Goal: Check status: Check status

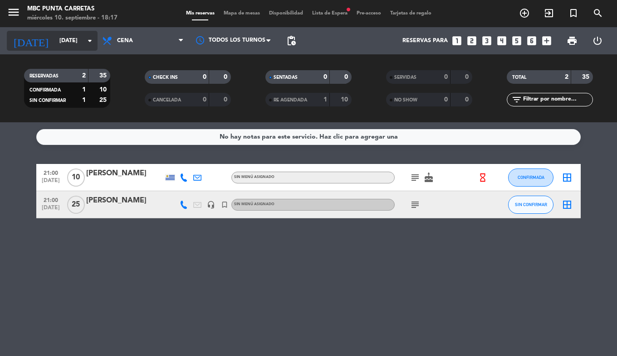
click at [28, 36] on icon "[DATE]" at bounding box center [31, 41] width 48 height 20
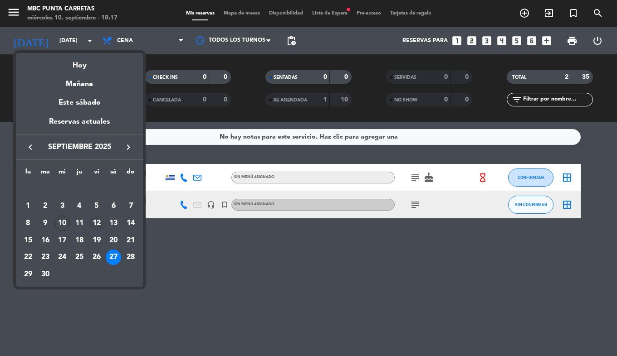
click at [94, 224] on div "12" at bounding box center [96, 223] width 15 height 15
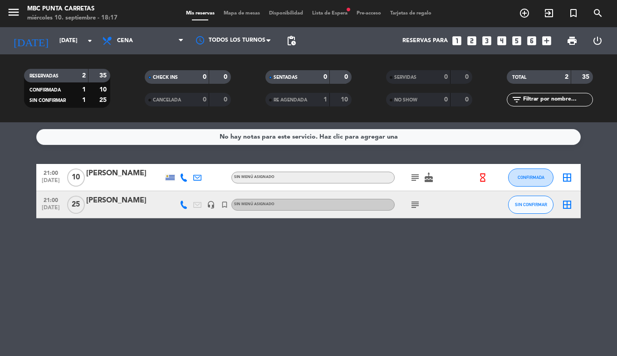
type input "[DATE]"
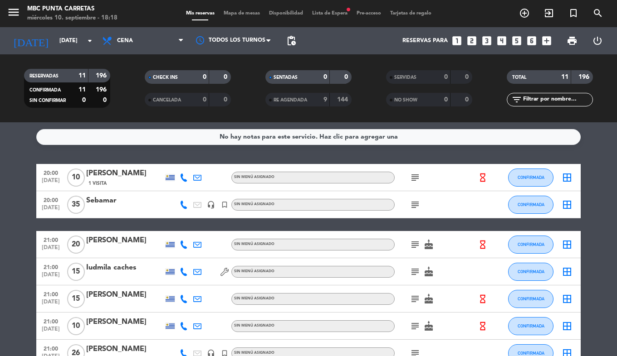
click at [414, 180] on icon "subject" at bounding box center [414, 177] width 11 height 11
click at [414, 205] on icon "subject" at bounding box center [414, 204] width 11 height 11
click at [418, 246] on icon "subject" at bounding box center [414, 244] width 11 height 11
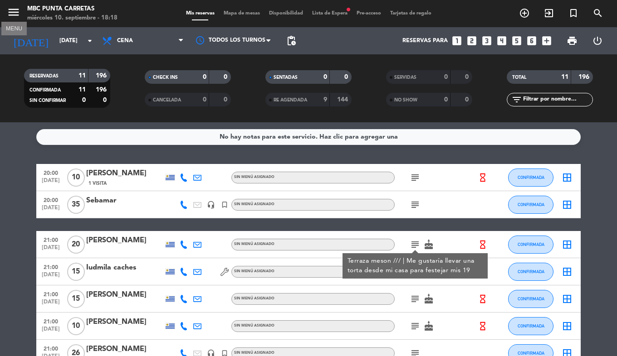
click at [9, 15] on icon "menu" at bounding box center [14, 12] width 14 height 14
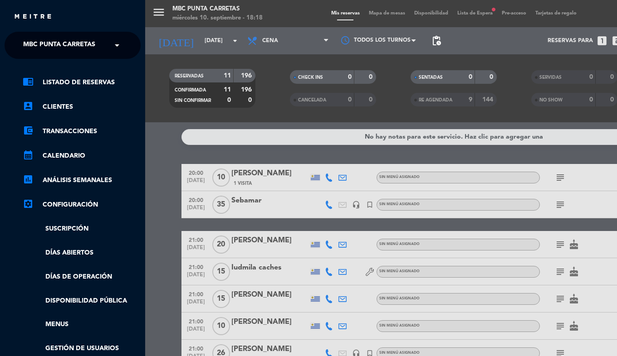
click at [41, 46] on span "MBC Punta Carretas" at bounding box center [59, 45] width 72 height 19
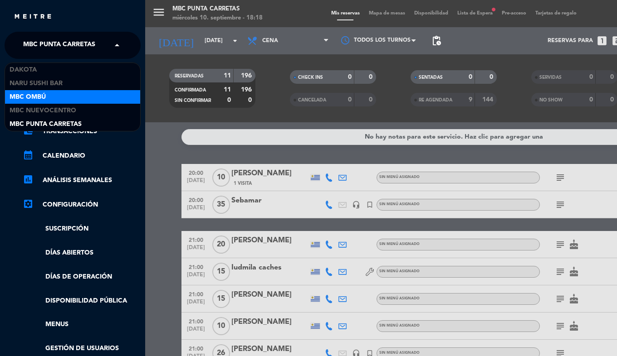
click at [48, 100] on div "MBC Ombú" at bounding box center [72, 97] width 135 height 14
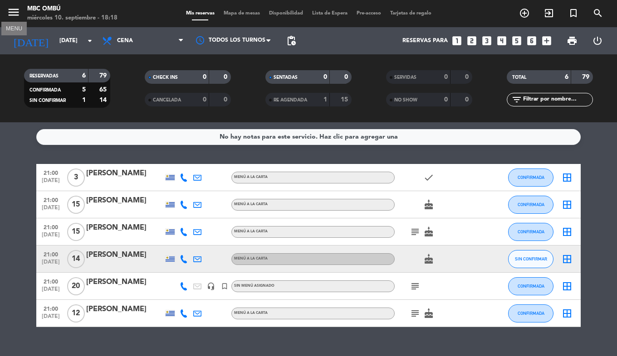
click at [11, 10] on icon "menu" at bounding box center [14, 12] width 14 height 14
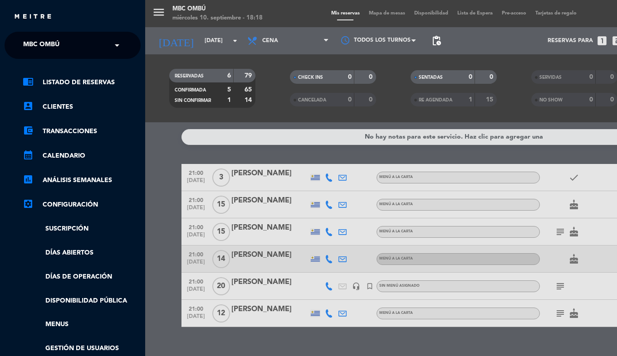
click at [54, 55] on ng-select "× MBC Ombú ×" at bounding box center [73, 45] width 136 height 27
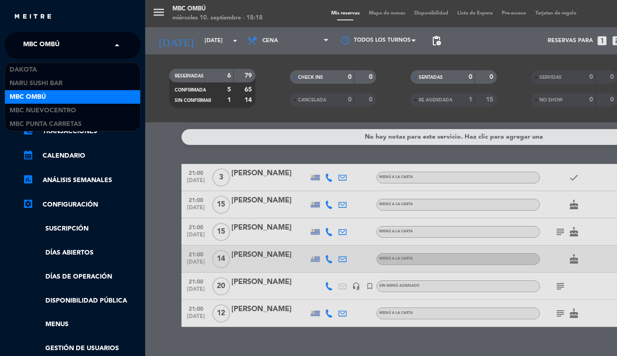
click at [60, 49] on div "× MBC Ombú" at bounding box center [45, 45] width 53 height 19
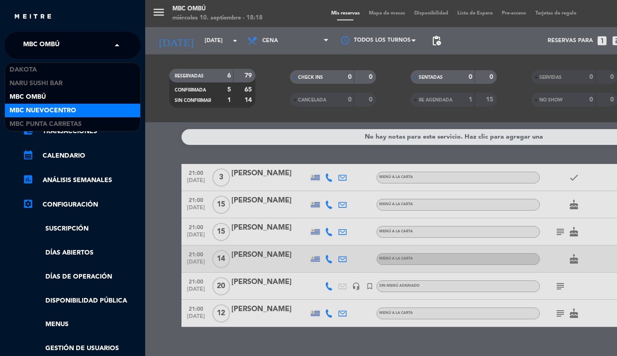
click at [58, 108] on span "MBC Nuevocentro" at bounding box center [43, 111] width 67 height 10
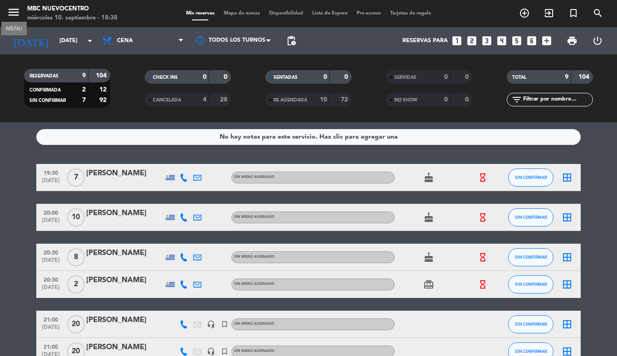
click at [19, 16] on icon "menu" at bounding box center [14, 12] width 14 height 14
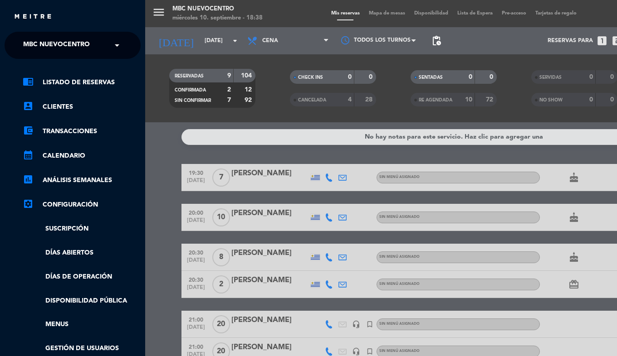
click at [35, 45] on span "MBC Nuevocentro" at bounding box center [56, 45] width 67 height 19
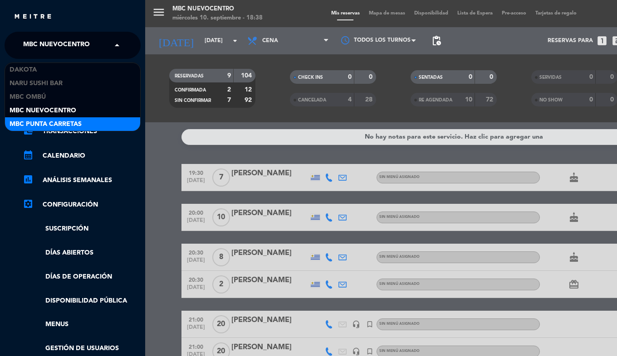
click at [63, 123] on span "MBC Punta Carretas" at bounding box center [46, 124] width 72 height 10
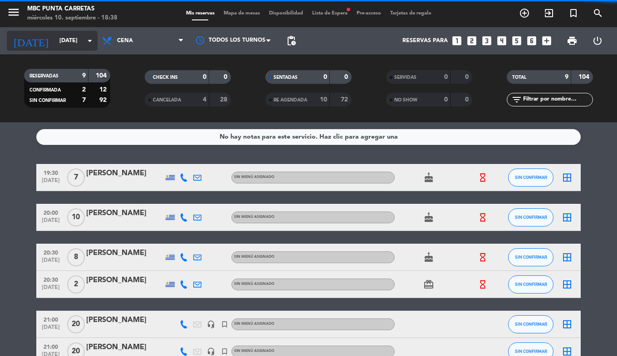
click at [55, 40] on input "[DATE]" at bounding box center [93, 40] width 77 height 15
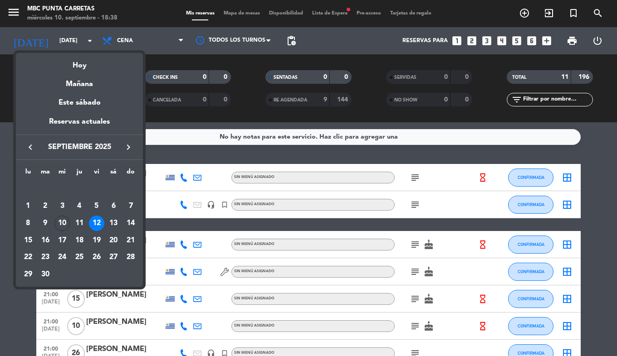
click at [96, 224] on div "12" at bounding box center [96, 223] width 15 height 15
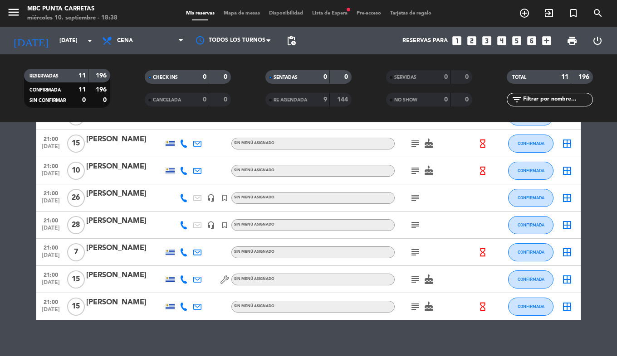
scroll to position [165, 0]
